Goal: Find specific page/section: Find specific page/section

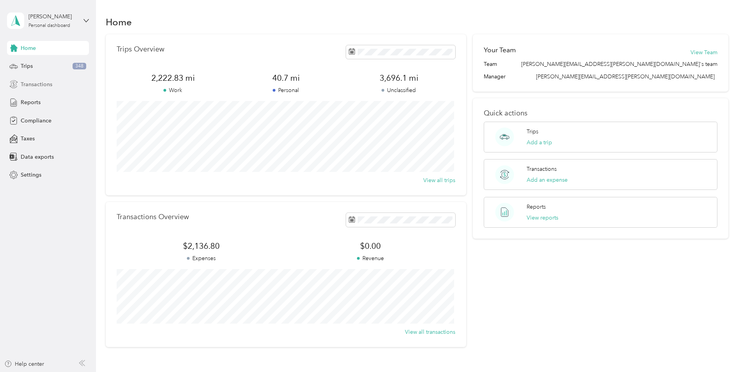
click at [28, 82] on span "Transactions" at bounding box center [37, 84] width 32 height 8
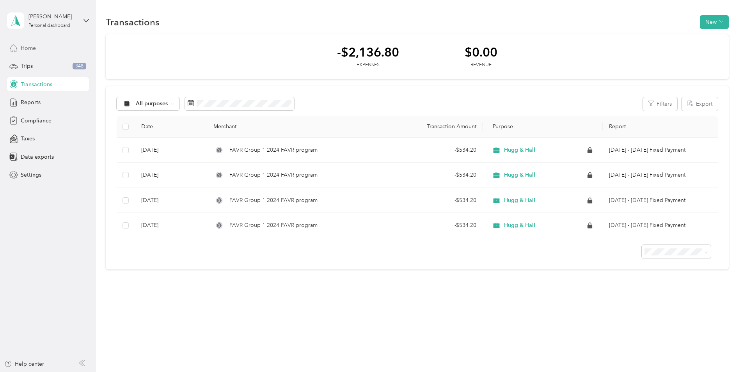
click at [29, 47] on span "Home" at bounding box center [28, 48] width 15 height 8
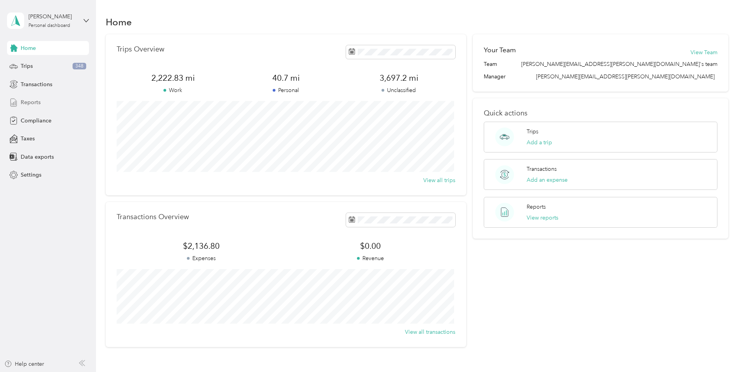
click at [33, 103] on span "Reports" at bounding box center [31, 102] width 20 height 8
